Goal: Task Accomplishment & Management: Use online tool/utility

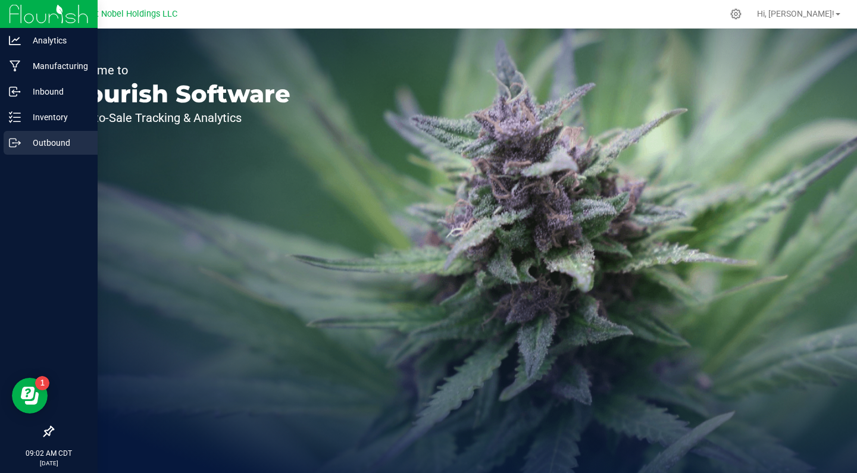
click at [25, 143] on p "Outbound" at bounding box center [56, 143] width 71 height 14
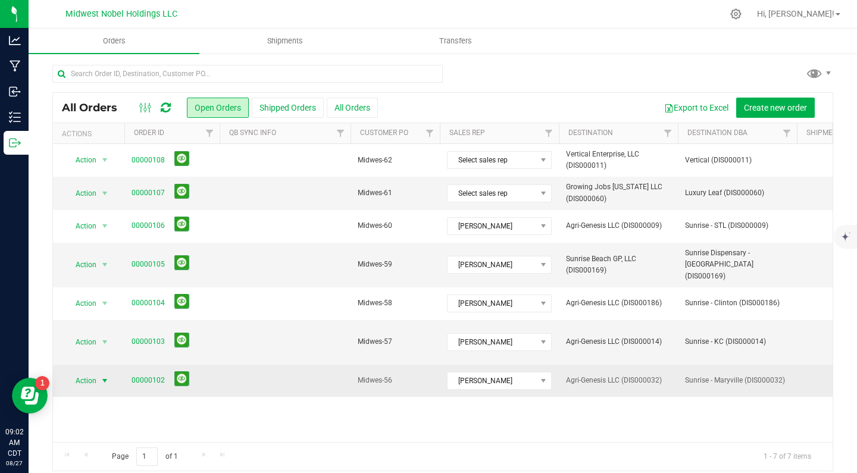
click at [88, 372] on span "Action" at bounding box center [81, 380] width 32 height 17
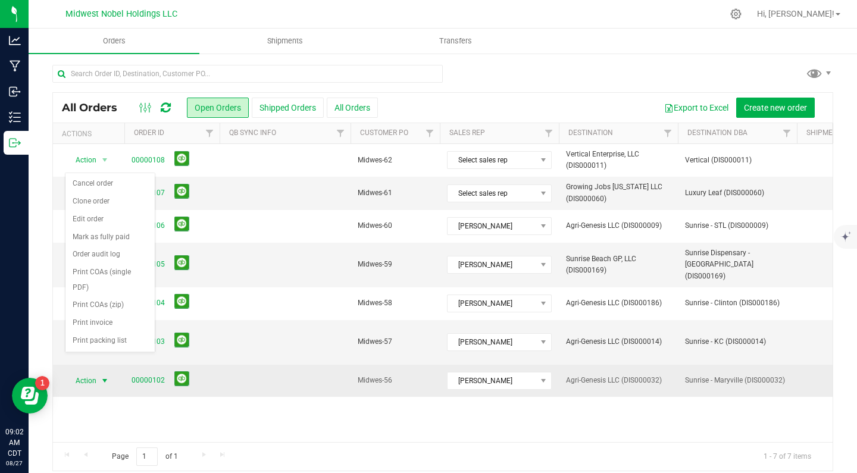
click at [82, 372] on span "Action" at bounding box center [81, 380] width 32 height 17
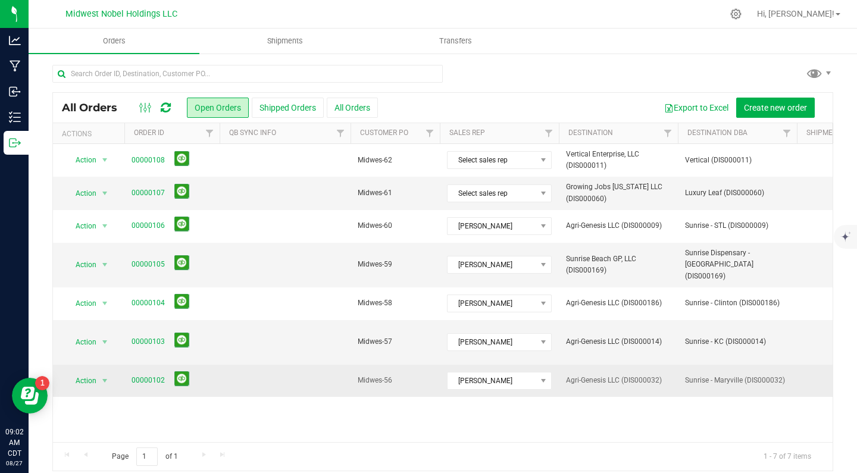
click at [157, 371] on span "00000102" at bounding box center [172, 380] width 81 height 18
click at [157, 375] on link "00000102" at bounding box center [148, 380] width 33 height 11
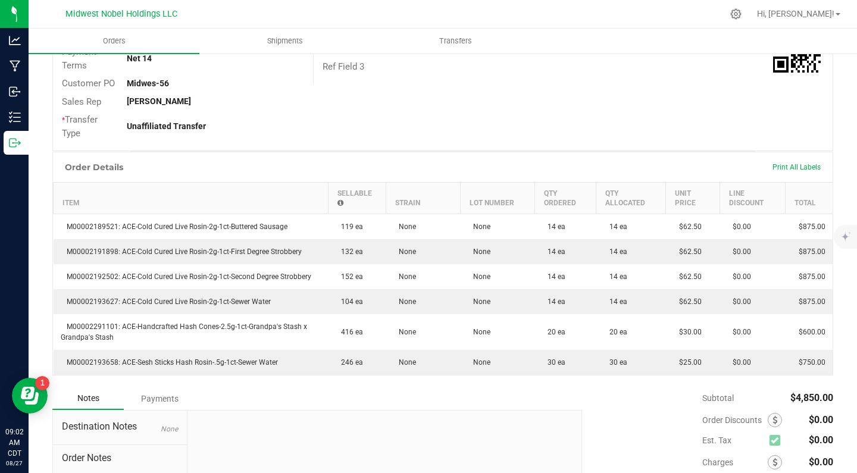
scroll to position [194, 0]
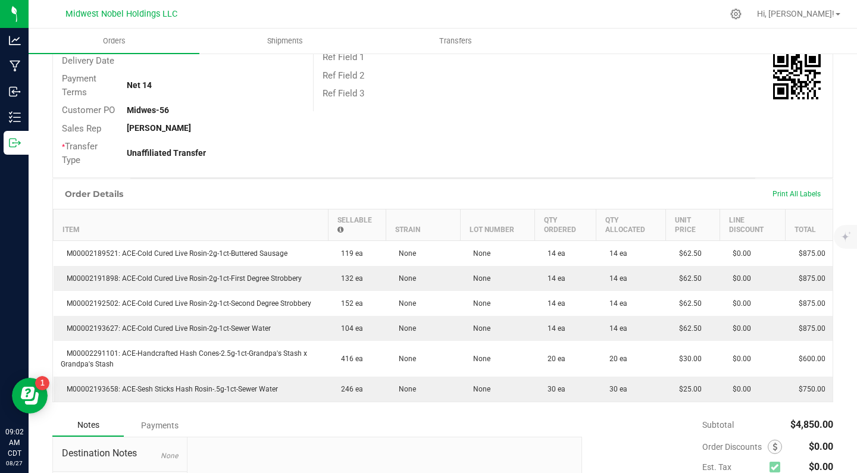
click at [477, 22] on div at bounding box center [467, 13] width 509 height 23
click at [472, 36] on uib-tab-heading "Transfers" at bounding box center [456, 41] width 170 height 24
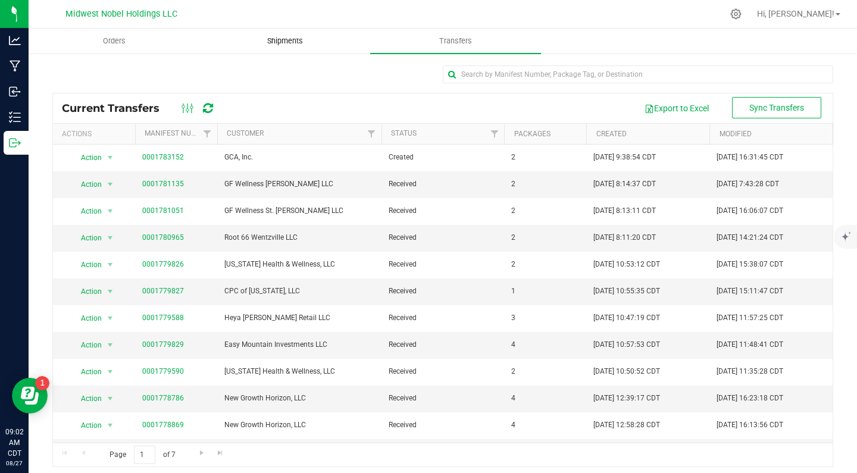
click at [280, 48] on uib-tab-heading "Shipments" at bounding box center [285, 41] width 170 height 24
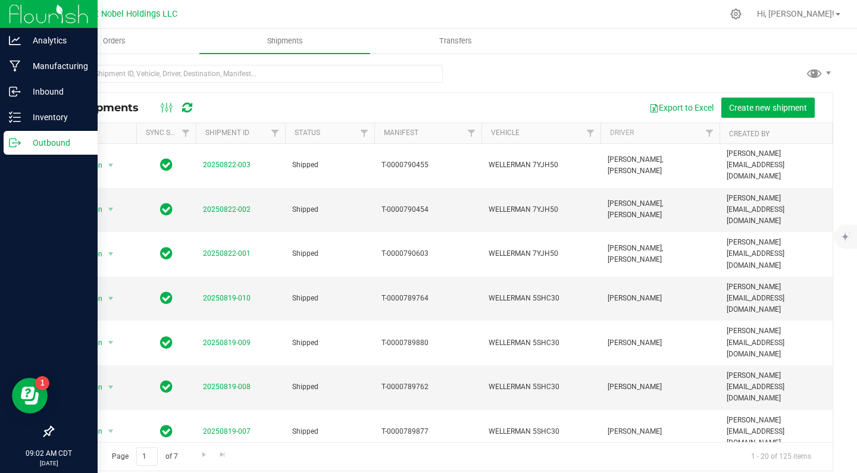
click at [0, 187] on div at bounding box center [49, 288] width 98 height 264
click at [78, 146] on p "Outbound" at bounding box center [56, 143] width 71 height 14
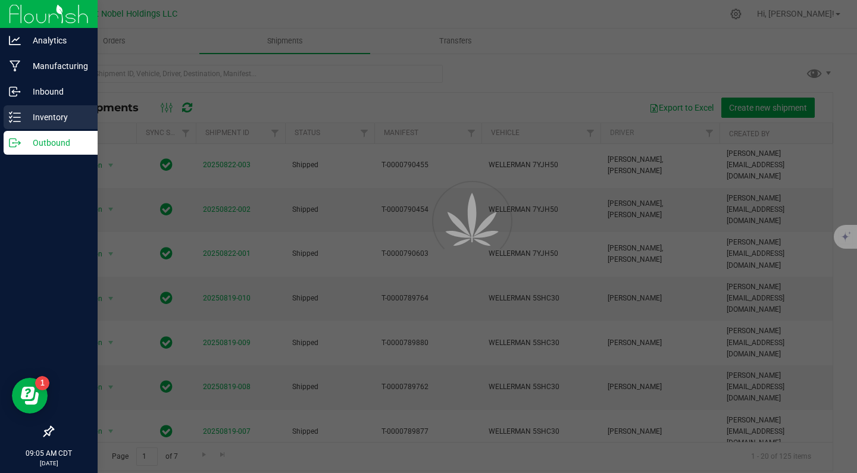
click at [54, 115] on p "Inventory" at bounding box center [56, 117] width 71 height 14
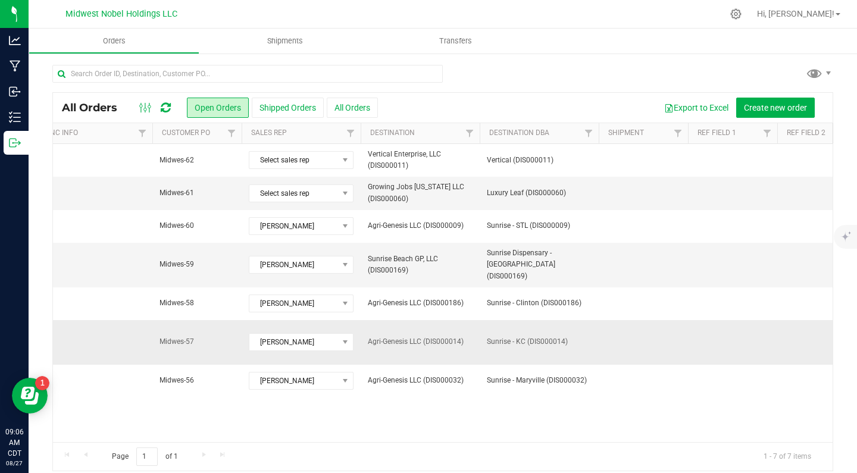
scroll to position [0, 207]
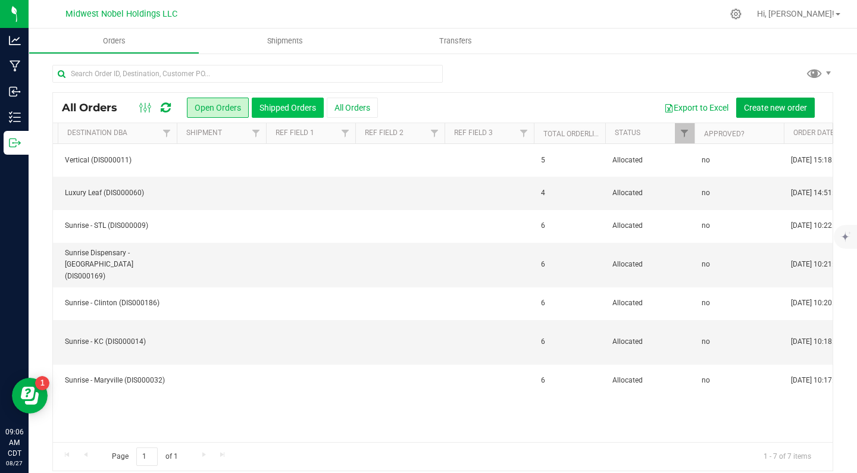
click at [309, 111] on button "Shipped Orders" at bounding box center [288, 108] width 72 height 20
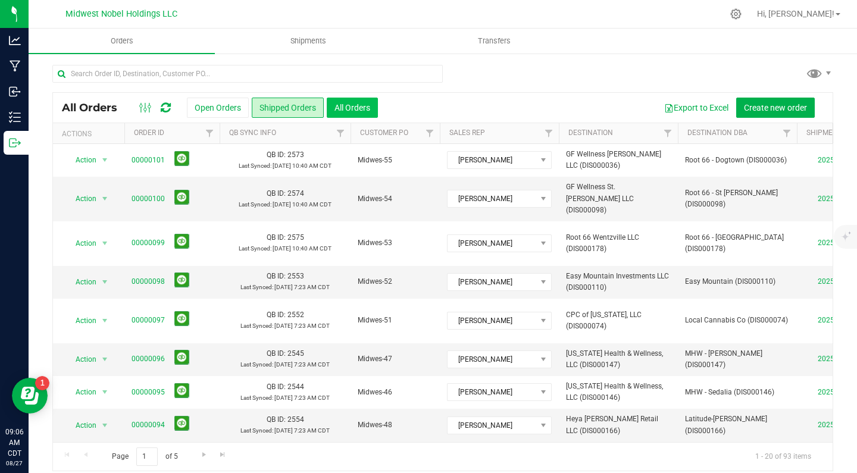
click at [355, 101] on button "All Orders" at bounding box center [352, 108] width 51 height 20
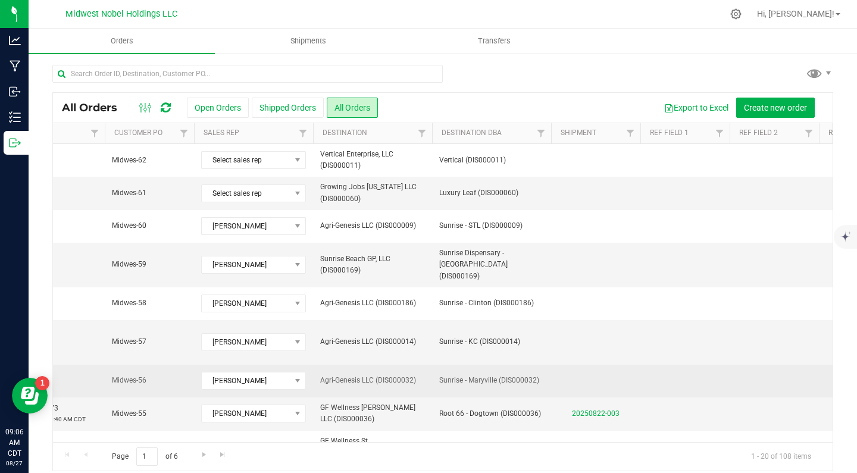
scroll to position [0, 453]
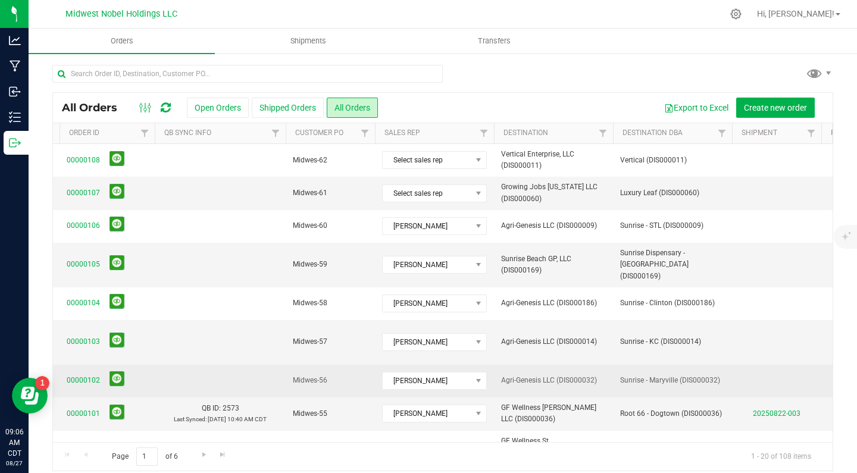
click at [221, 365] on td at bounding box center [220, 381] width 131 height 33
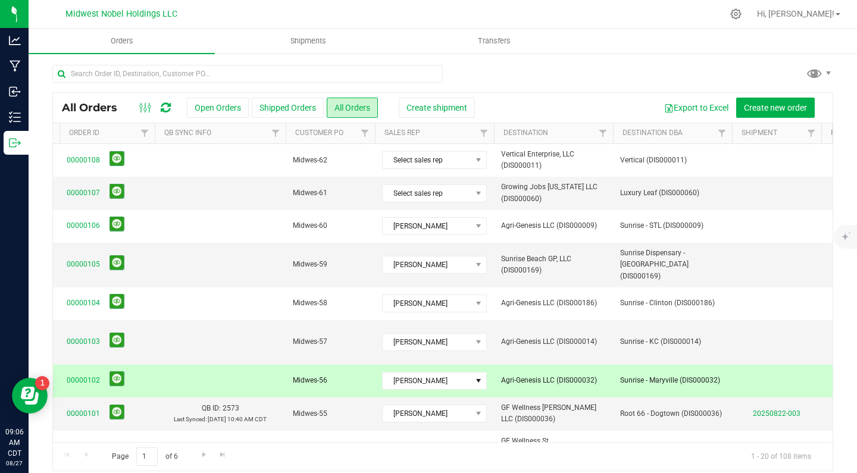
click at [224, 365] on td at bounding box center [220, 381] width 131 height 33
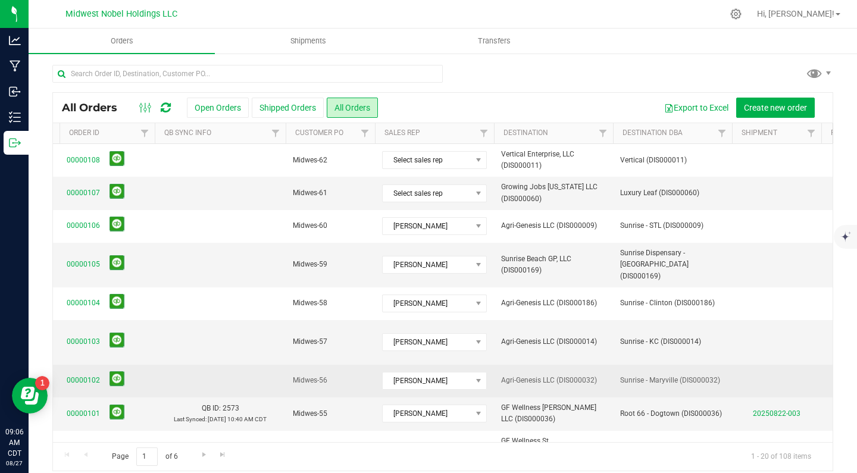
click at [225, 365] on td at bounding box center [220, 381] width 131 height 33
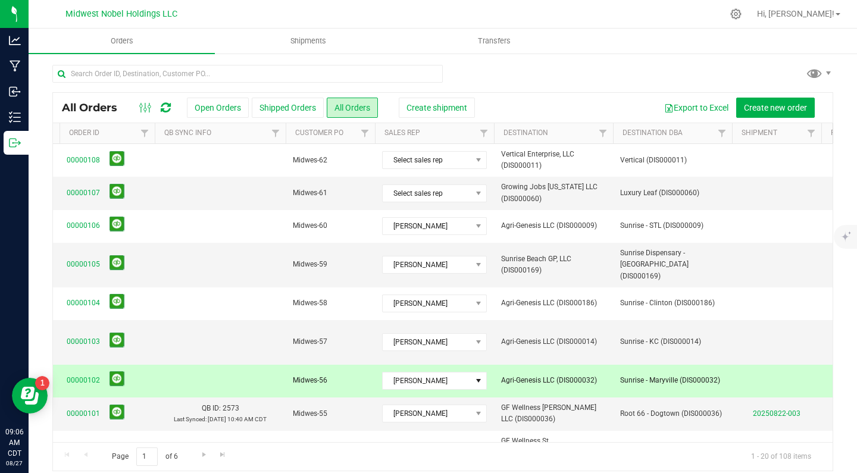
click at [252, 365] on td at bounding box center [220, 381] width 131 height 33
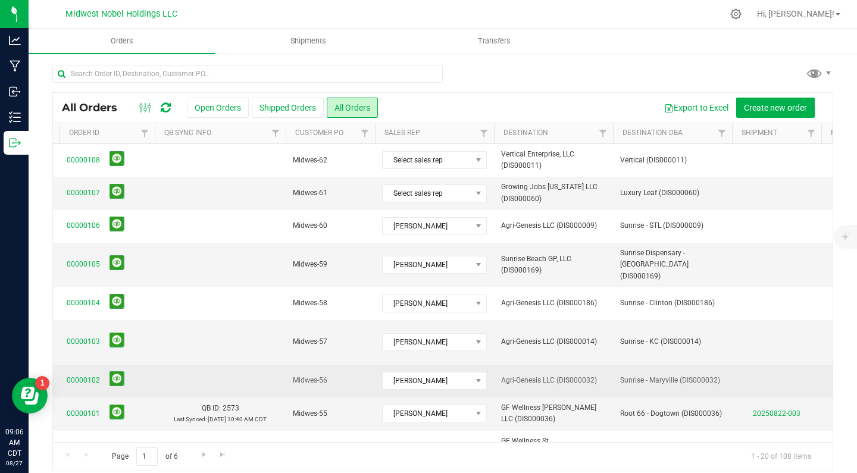
click at [248, 365] on td at bounding box center [220, 381] width 131 height 33
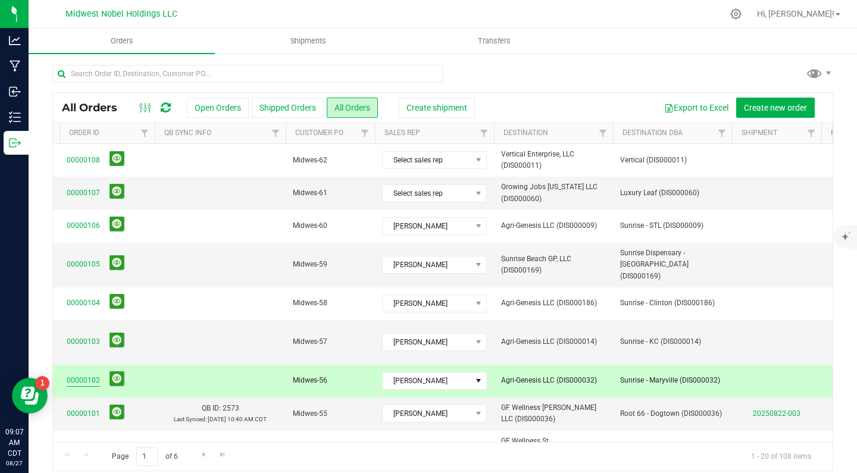
click at [81, 375] on link "00000102" at bounding box center [83, 380] width 33 height 11
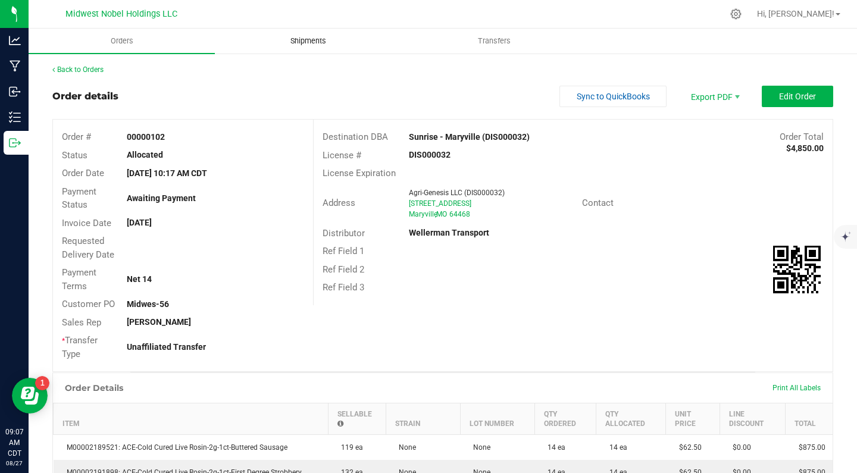
click at [323, 48] on uib-tab-heading "Shipments" at bounding box center [307, 41] width 185 height 24
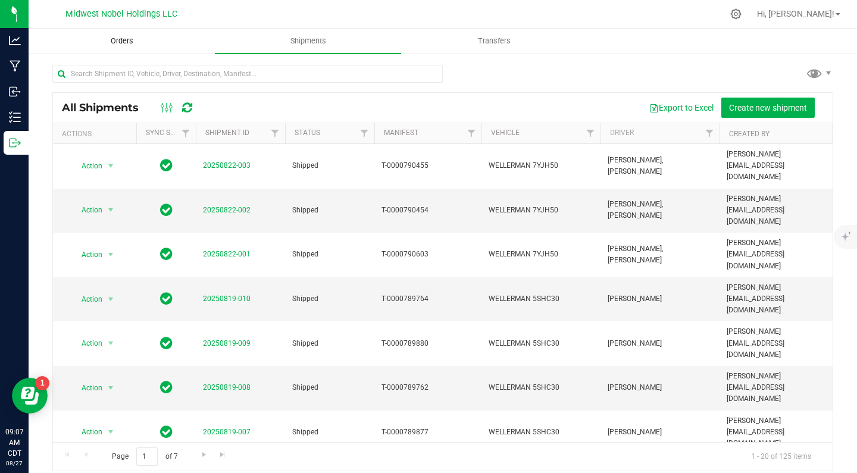
click at [130, 36] on span "Orders" at bounding box center [122, 41] width 55 height 11
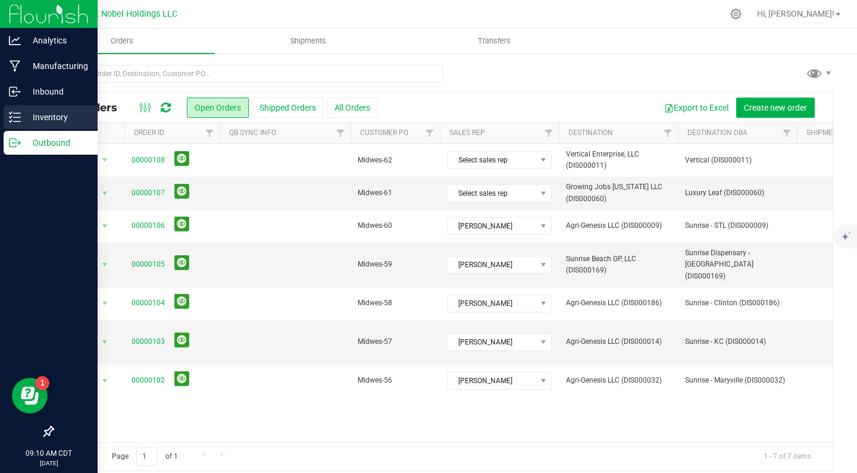
click at [29, 109] on div "Inventory" at bounding box center [51, 117] width 94 height 24
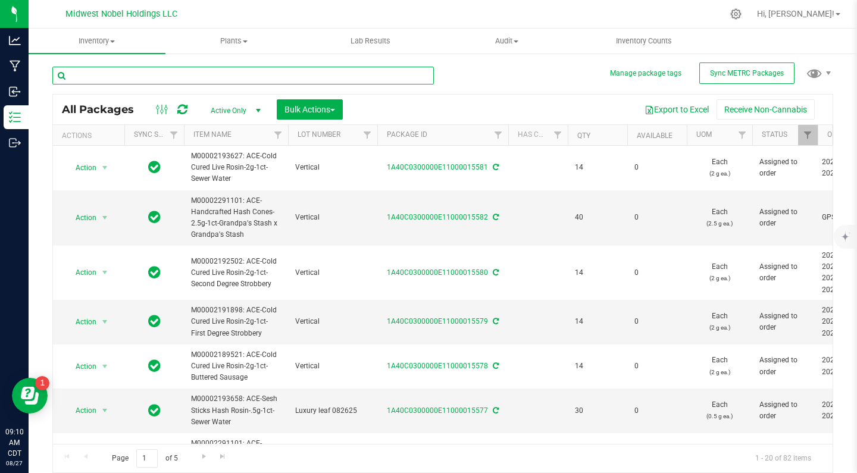
click at [132, 79] on input "text" at bounding box center [242, 76] width 381 height 18
type input "rosin"
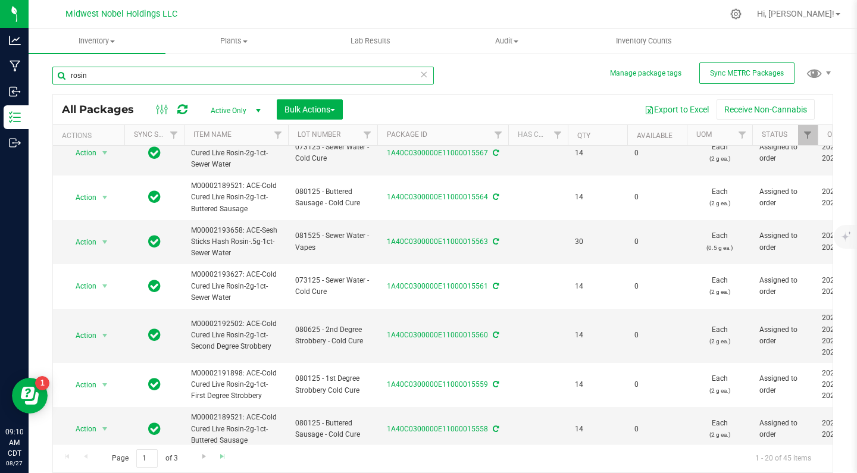
scroll to position [620, 0]
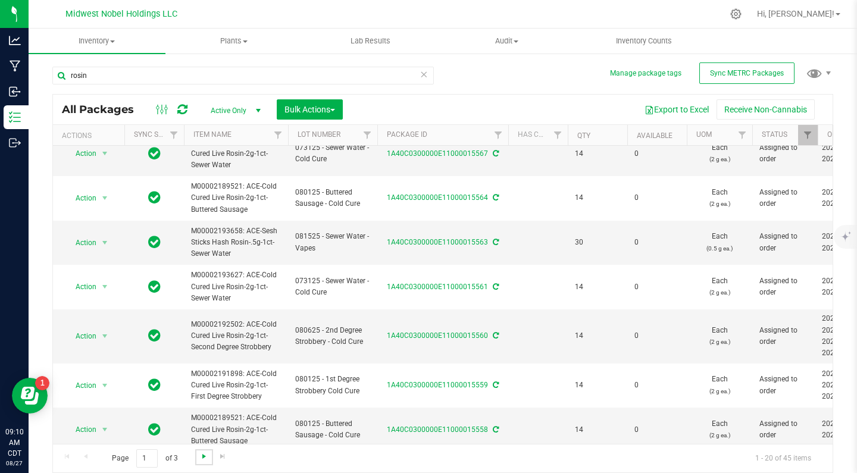
click at [206, 457] on span "Go to the next page" at bounding box center [204, 457] width 10 height 10
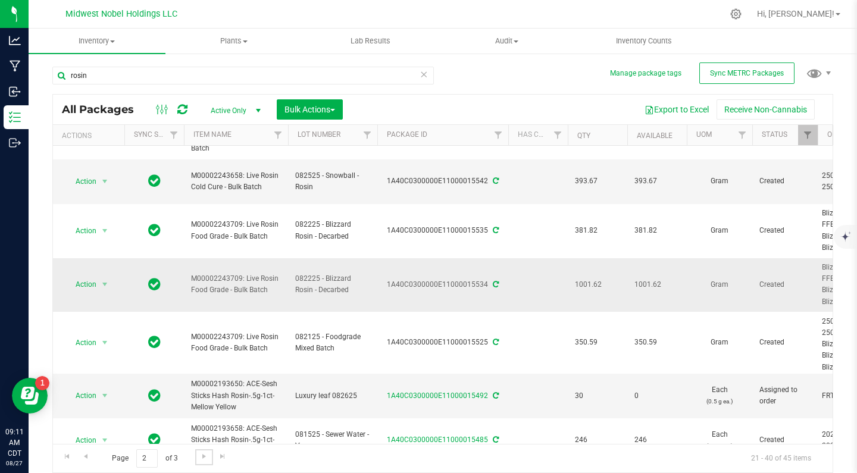
scroll to position [494, 0]
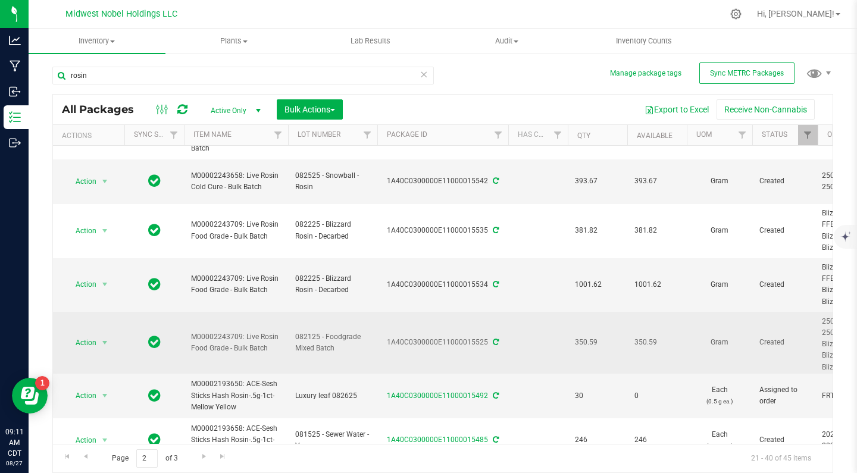
click at [450, 337] on div "1A40C0300000E11000015525" at bounding box center [442, 342] width 134 height 11
drag, startPoint x: 400, startPoint y: 328, endPoint x: 440, endPoint y: 325, distance: 39.4
click at [440, 337] on div "1A40C0300000E11000015525" at bounding box center [442, 342] width 134 height 11
click at [86, 334] on span "Action" at bounding box center [81, 342] width 32 height 17
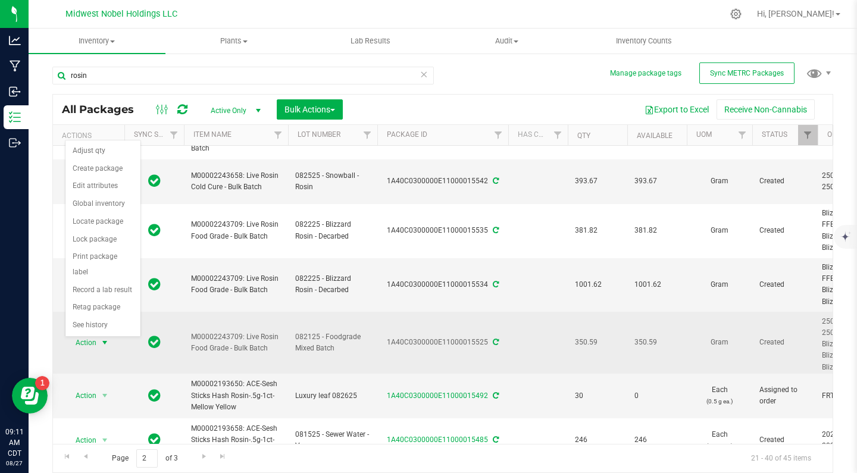
click at [103, 338] on span "select" at bounding box center [105, 343] width 10 height 10
drag, startPoint x: 387, startPoint y: 325, endPoint x: 486, endPoint y: 328, distance: 98.2
click at [486, 337] on div "1A40C0300000E11000015525" at bounding box center [442, 342] width 134 height 11
copy div "1A40C0300000E11000015525"
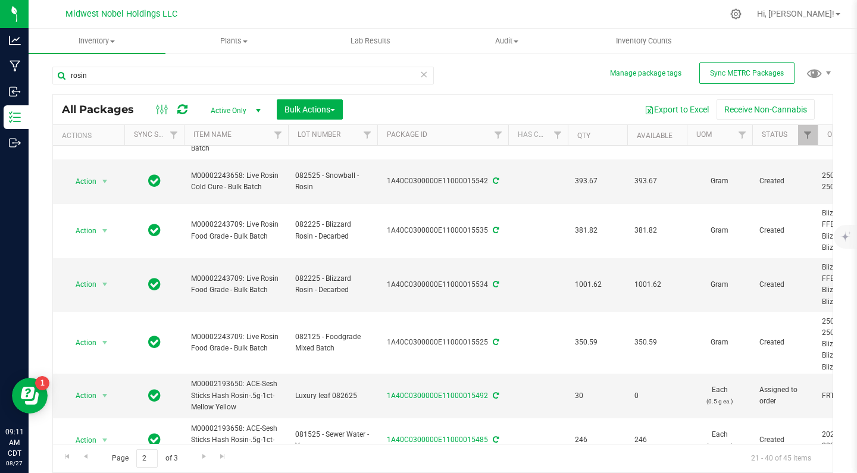
click at [424, 75] on icon at bounding box center [423, 74] width 8 height 14
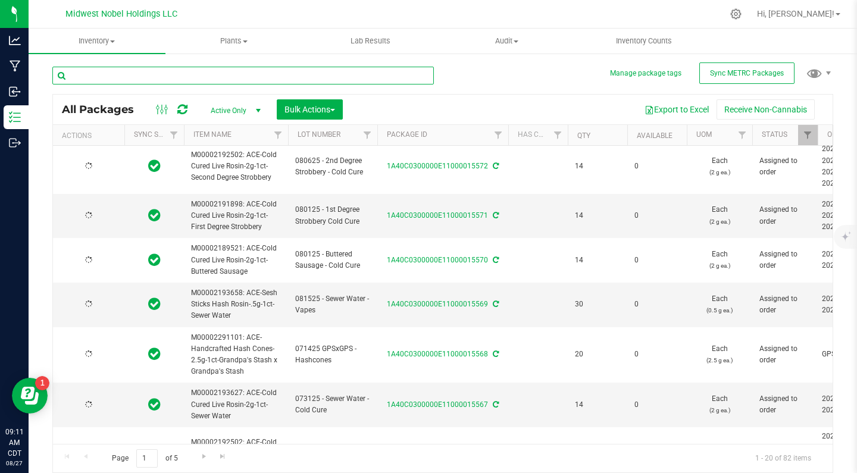
click at [368, 76] on input "text" at bounding box center [242, 76] width 381 height 18
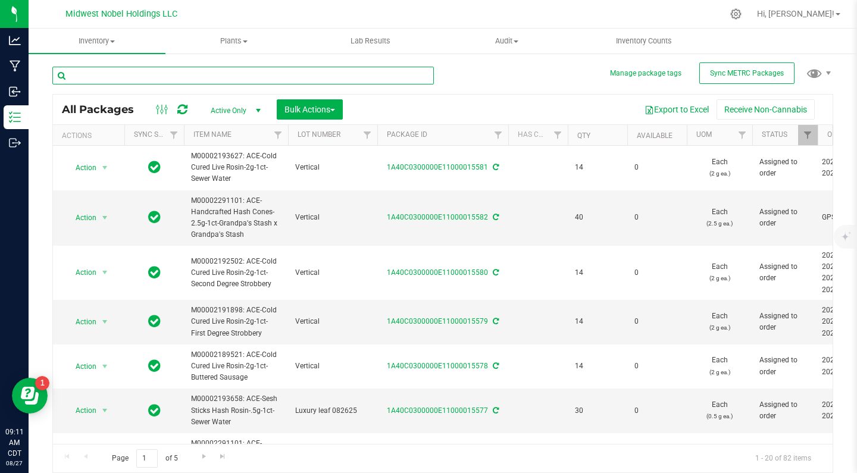
paste input "1A40C0300000E11000015525"
type input "1A40C0300000E11000015525"
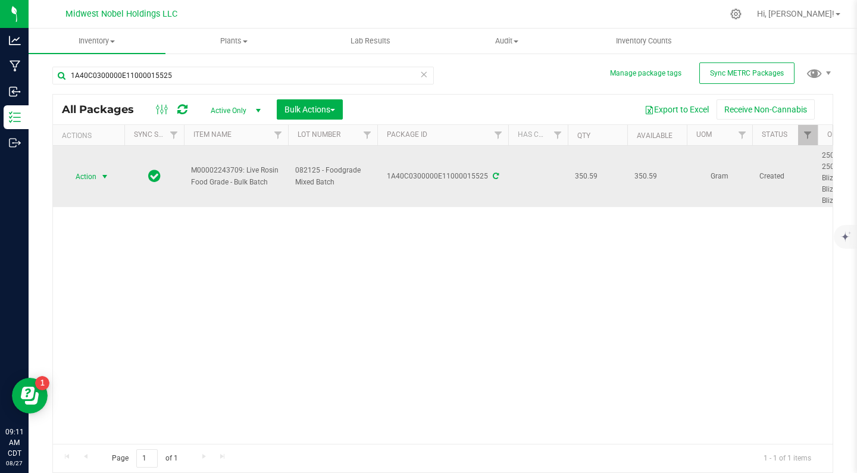
click at [93, 183] on span "Action" at bounding box center [81, 176] width 32 height 17
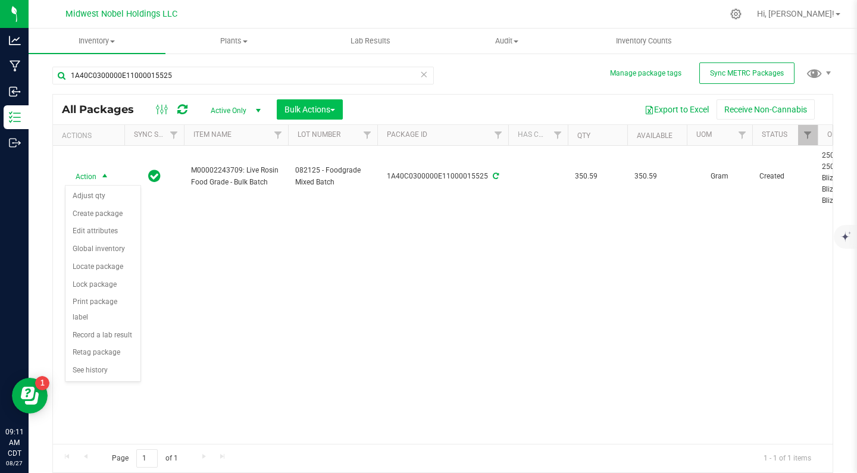
click at [327, 105] on span "Bulk Actions" at bounding box center [309, 110] width 51 height 10
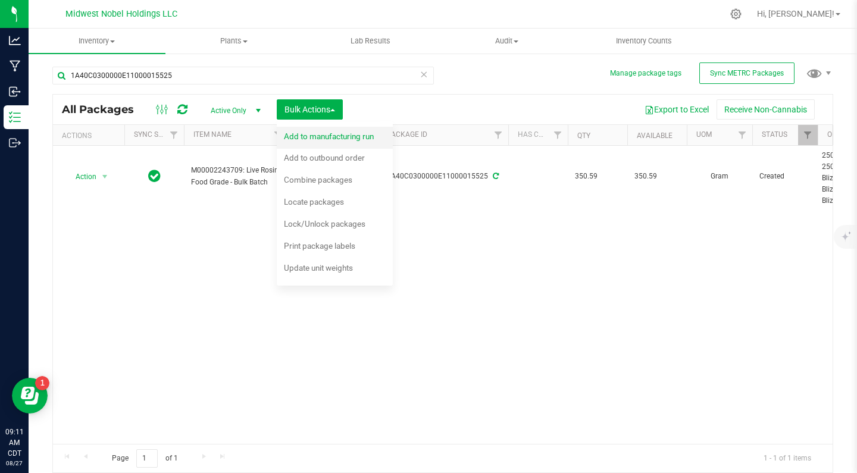
click at [340, 134] on span "Add to manufacturing run" at bounding box center [329, 137] width 90 height 10
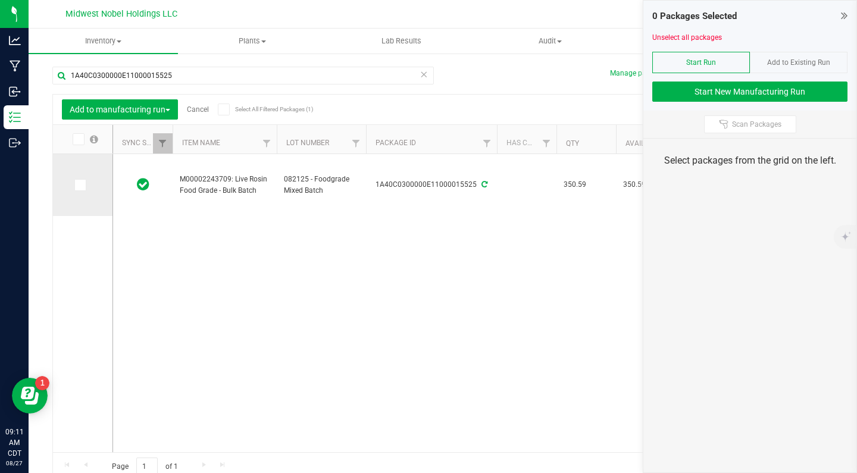
click at [76, 185] on icon at bounding box center [80, 185] width 8 height 0
click at [0, 0] on input "checkbox" at bounding box center [0, 0] width 0 height 0
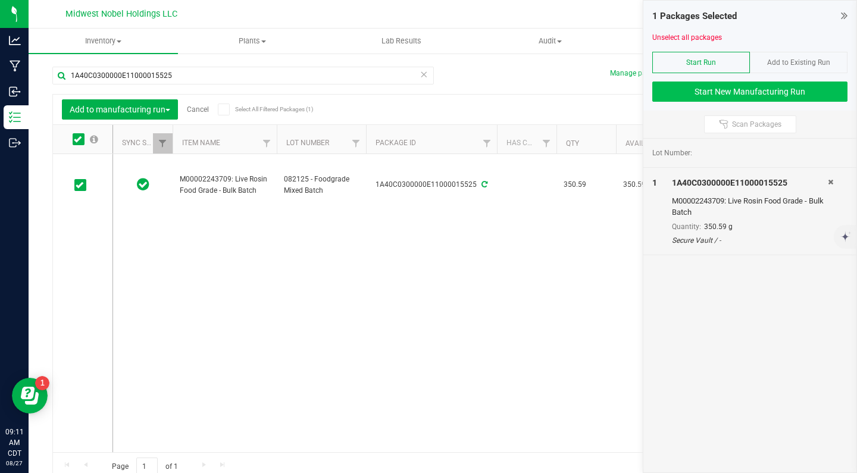
click at [720, 89] on button "Start New Manufacturing Run" at bounding box center [749, 92] width 195 height 20
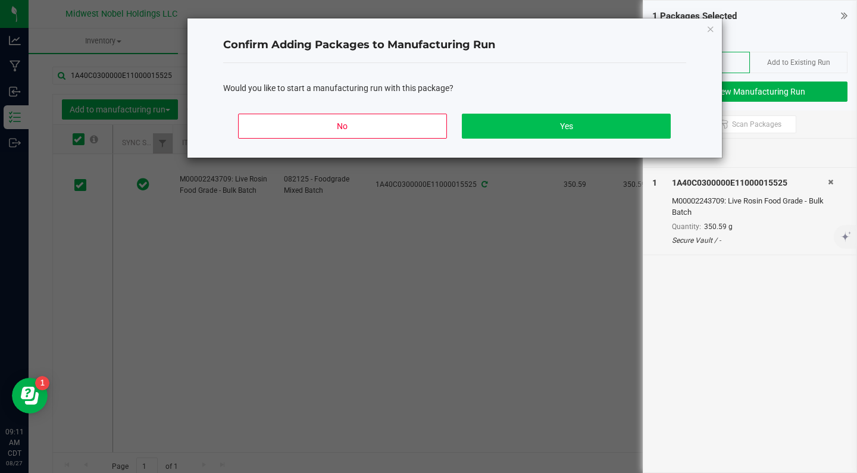
click at [527, 126] on button "Yes" at bounding box center [566, 126] width 208 height 25
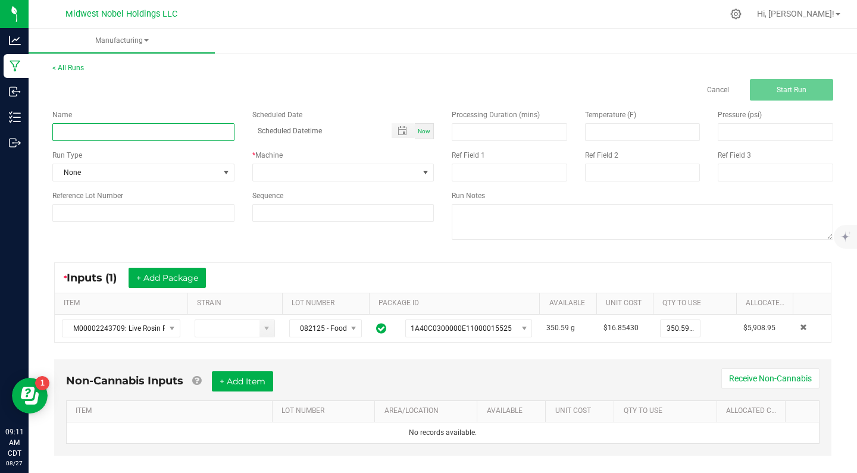
click at [142, 137] on input at bounding box center [143, 132] width 182 height 18
type input "082725 - Jackpot Nanoemulsion"
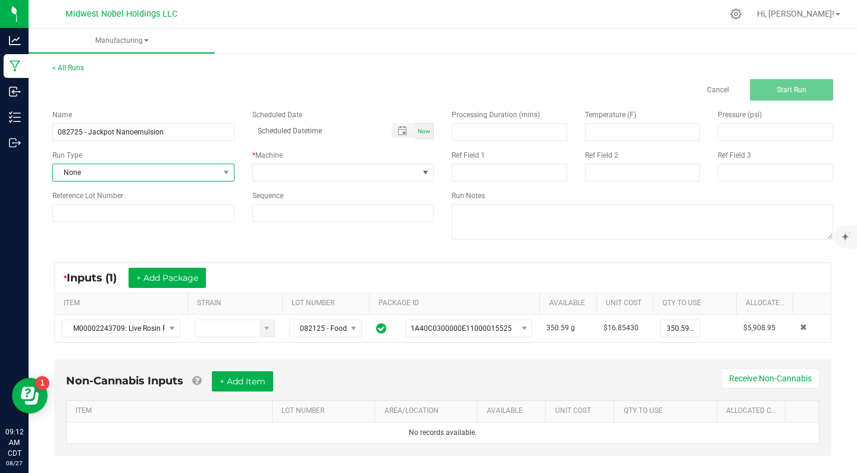
click at [186, 171] on span "None" at bounding box center [136, 172] width 166 height 17
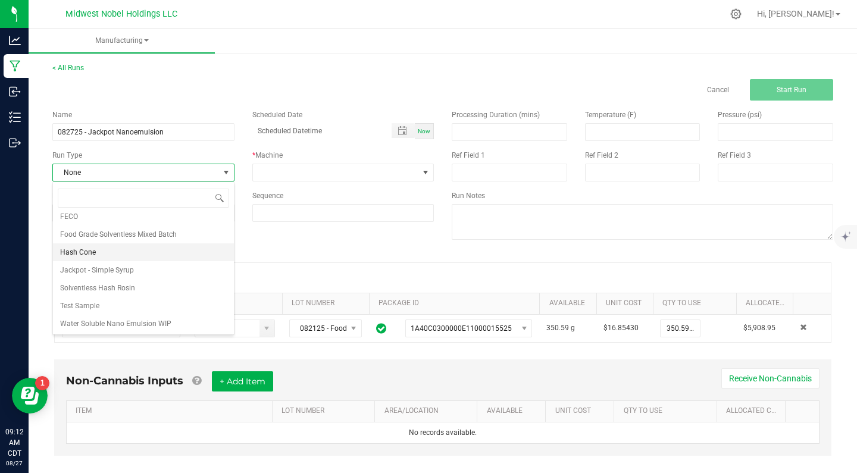
scroll to position [95, 0]
click at [201, 318] on li "Water Soluble Nano Emulsion WIP" at bounding box center [143, 324] width 181 height 18
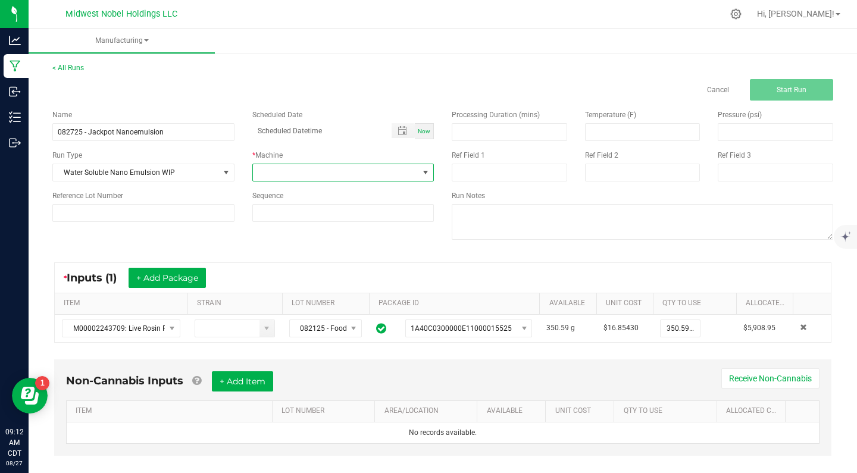
click at [321, 177] on span at bounding box center [336, 172] width 166 height 17
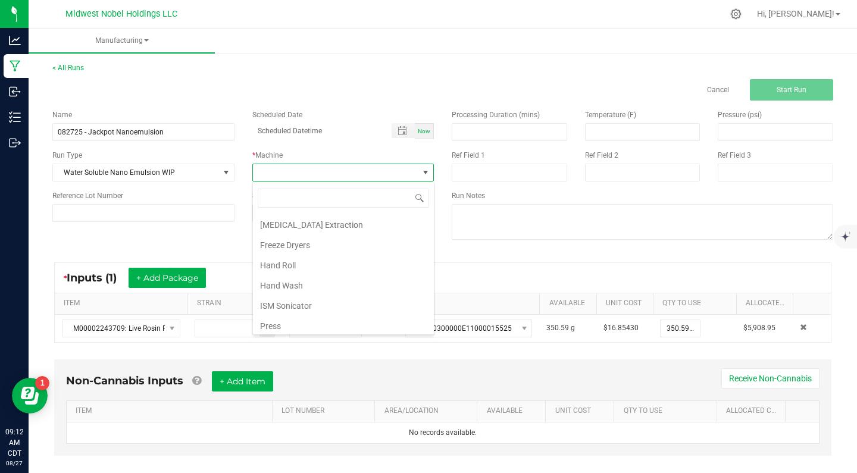
scroll to position [205, 0]
click at [339, 283] on li "ISM Sonicator" at bounding box center [343, 282] width 181 height 20
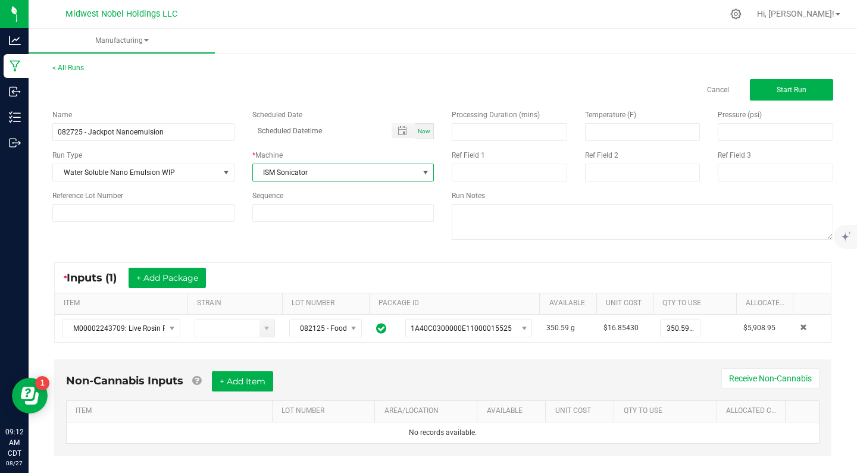
click at [427, 131] on span "Now" at bounding box center [424, 131] width 12 height 7
type input "[DATE] 9:12 AM"
click at [149, 211] on input at bounding box center [143, 213] width 182 height 18
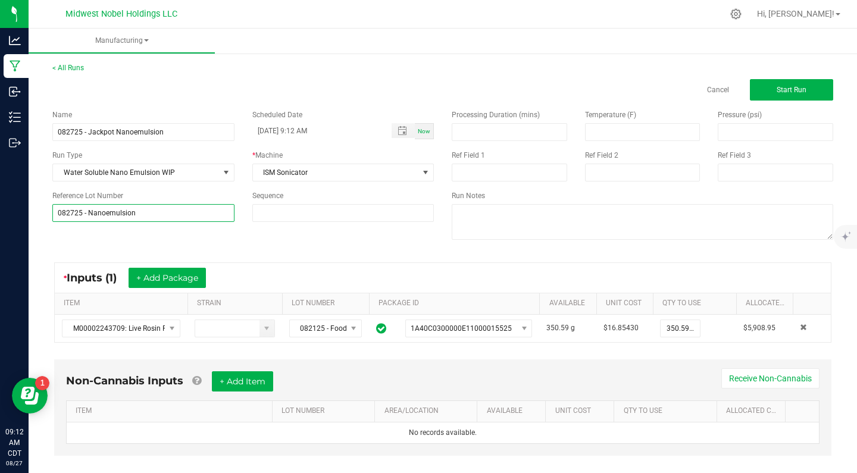
type input "082725 - Nanoemulsion"
click at [333, 249] on div "Name 082725 - Jackpot Nanoemulsion Scheduled Date [DATE] 9:12 AM Now Run Type W…" at bounding box center [442, 176] width 799 height 151
click at [788, 89] on span "Start Run" at bounding box center [792, 90] width 30 height 8
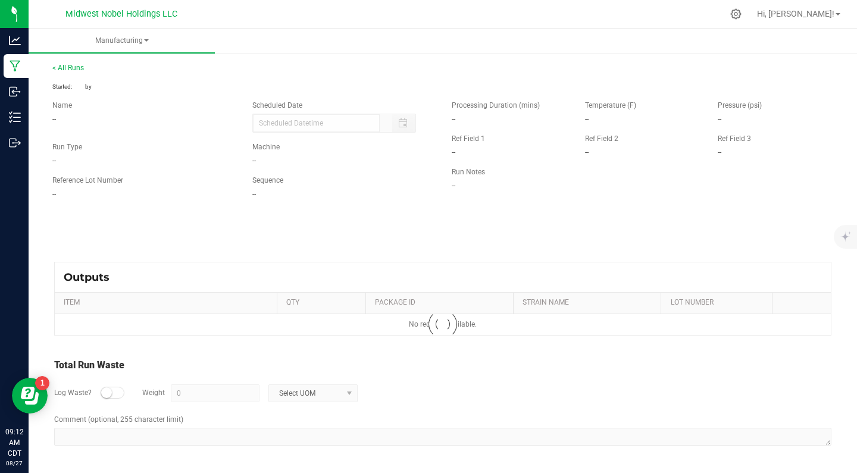
type input "[DATE] 9:12 AM"
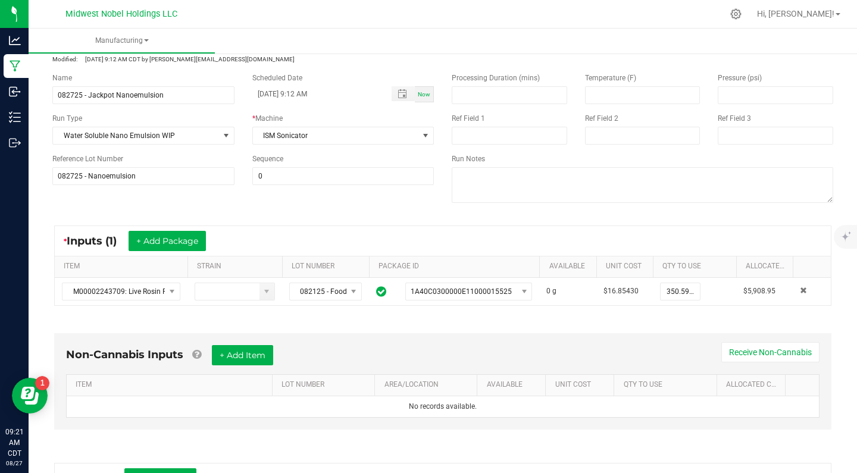
scroll to position [53, 0]
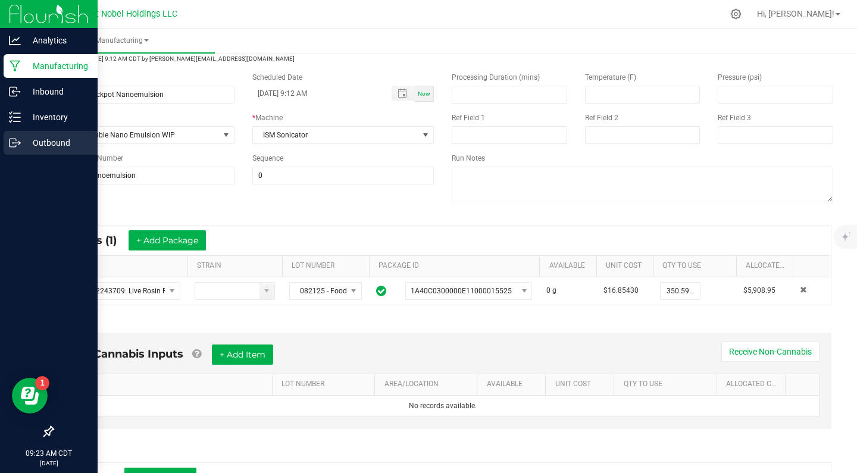
click at [39, 146] on p "Outbound" at bounding box center [56, 143] width 71 height 14
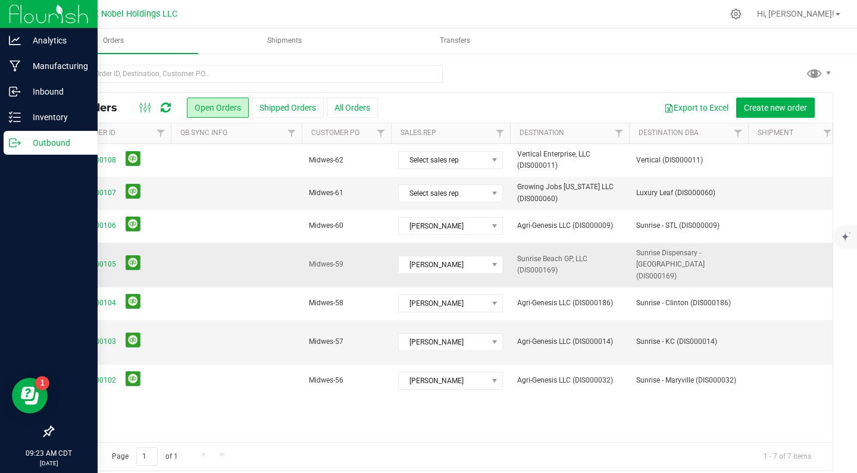
scroll to position [0, 2]
